Goal: Task Accomplishment & Management: Manage account settings

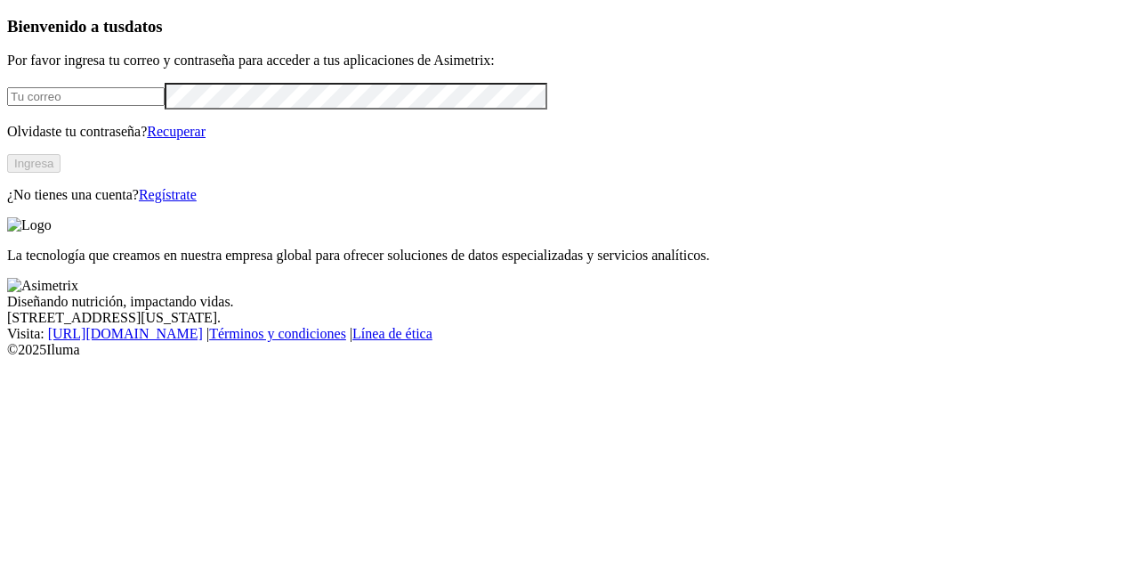
type input "[EMAIL_ADDRESS][DOMAIN_NAME]"
click at [61, 173] on button "Ingresa" at bounding box center [33, 163] width 53 height 19
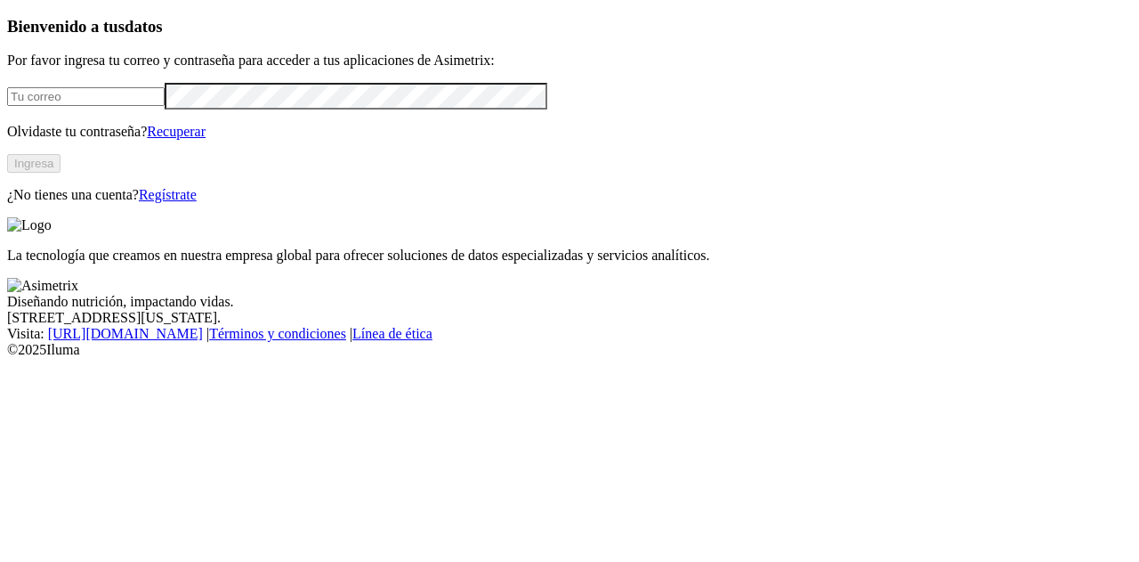
type input "[EMAIL_ADDRESS][DOMAIN_NAME]"
click at [61, 173] on button "Ingresa" at bounding box center [33, 163] width 53 height 19
